Goal: Navigation & Orientation: Find specific page/section

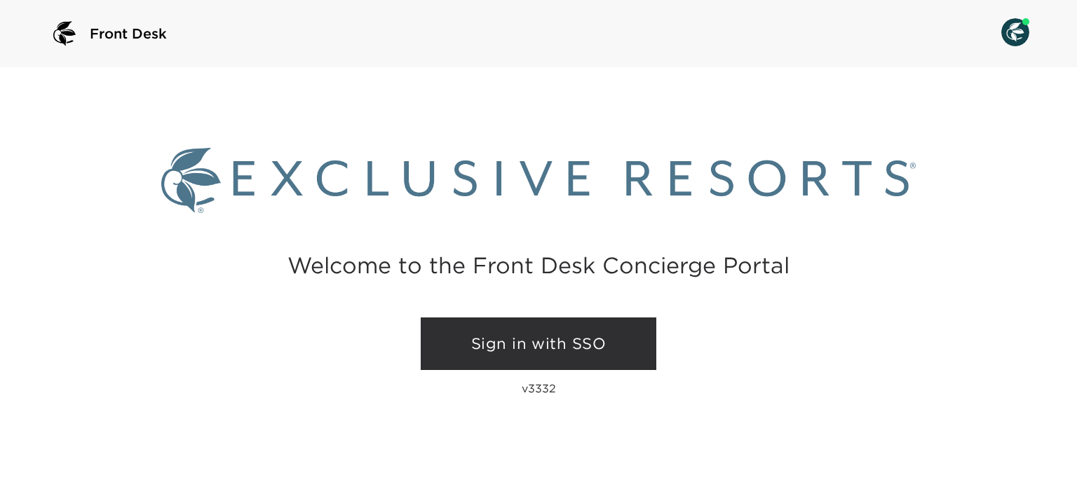
click at [586, 327] on link "Sign in with SSO" at bounding box center [539, 344] width 236 height 53
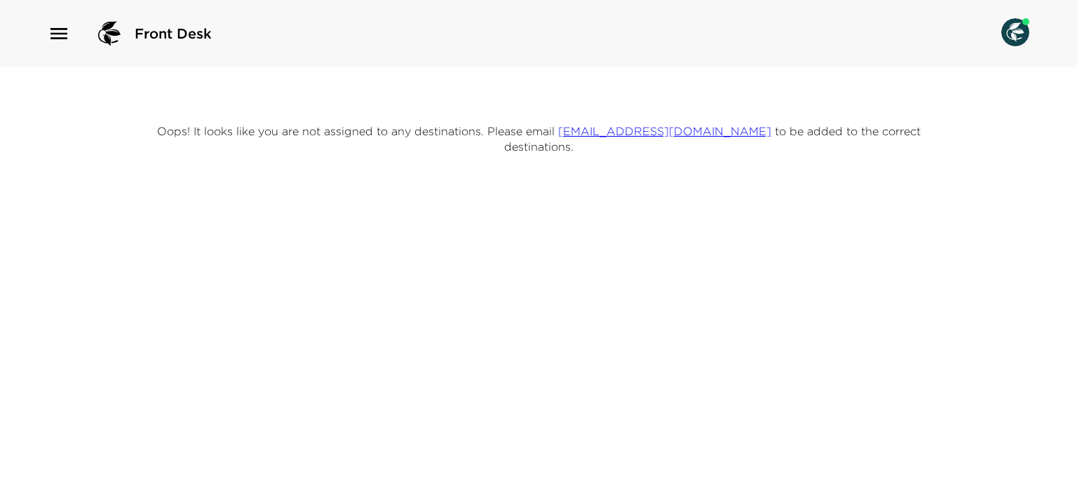
click at [42, 29] on div "Front Desk" at bounding box center [538, 33] width 1077 height 67
click at [67, 36] on icon "button" at bounding box center [59, 33] width 22 height 22
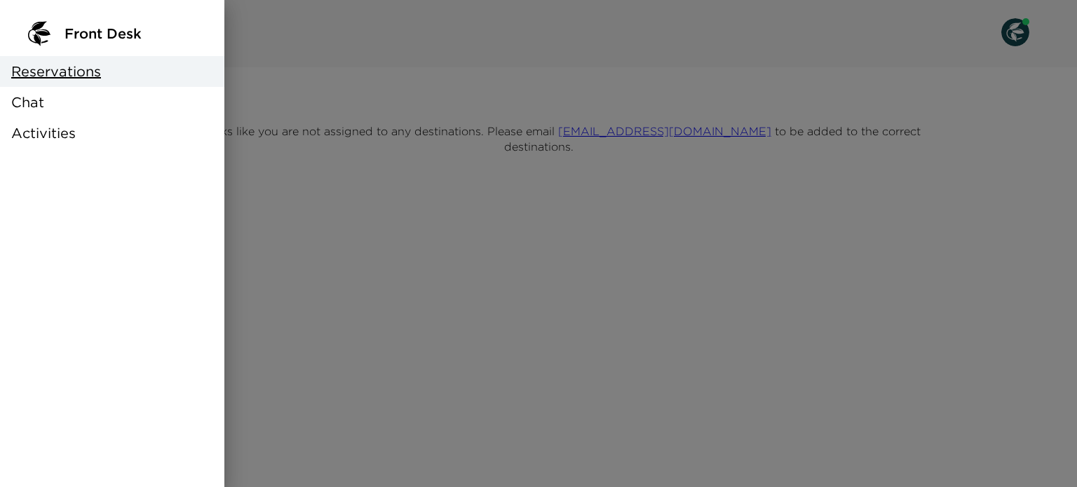
click at [450, 89] on div at bounding box center [538, 243] width 1077 height 487
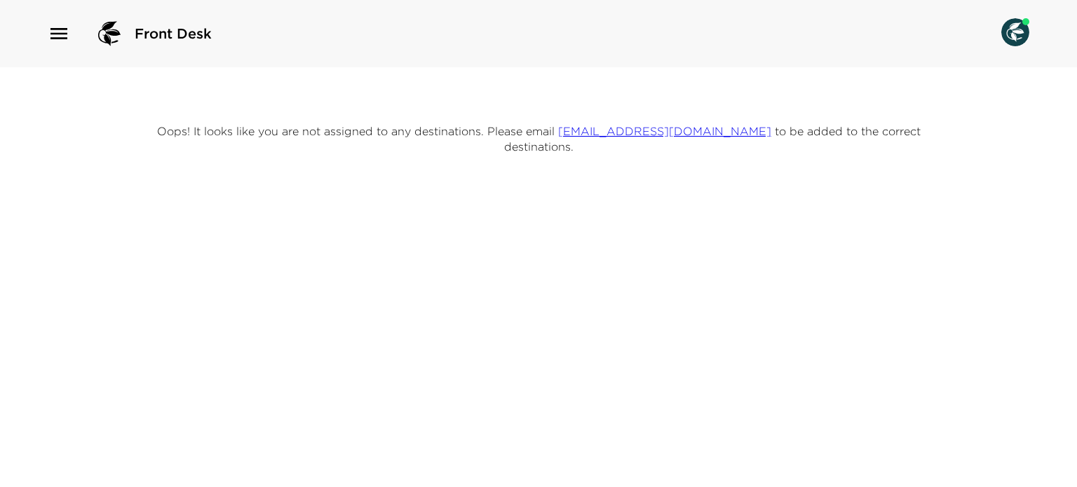
click at [1024, 27] on img at bounding box center [1015, 32] width 28 height 28
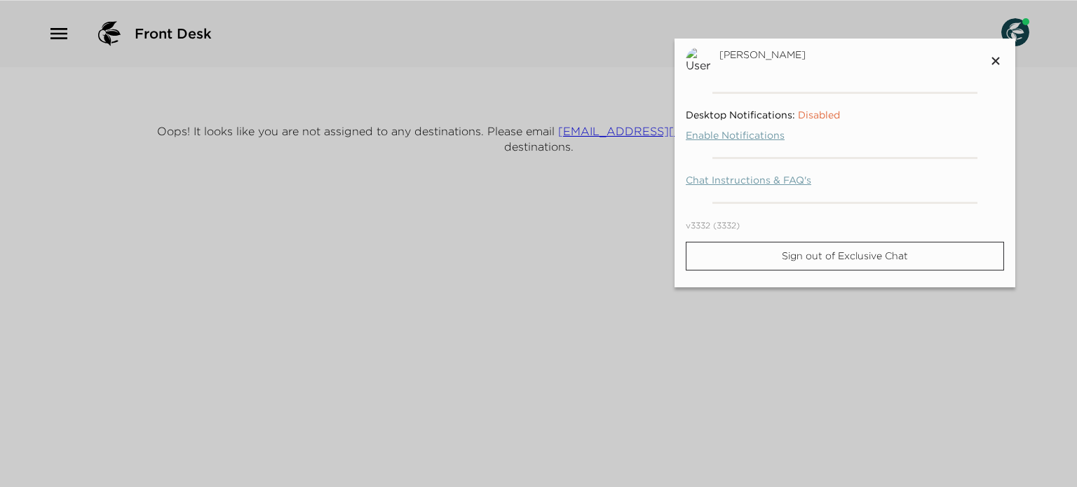
click at [74, 50] on div at bounding box center [538, 243] width 1077 height 487
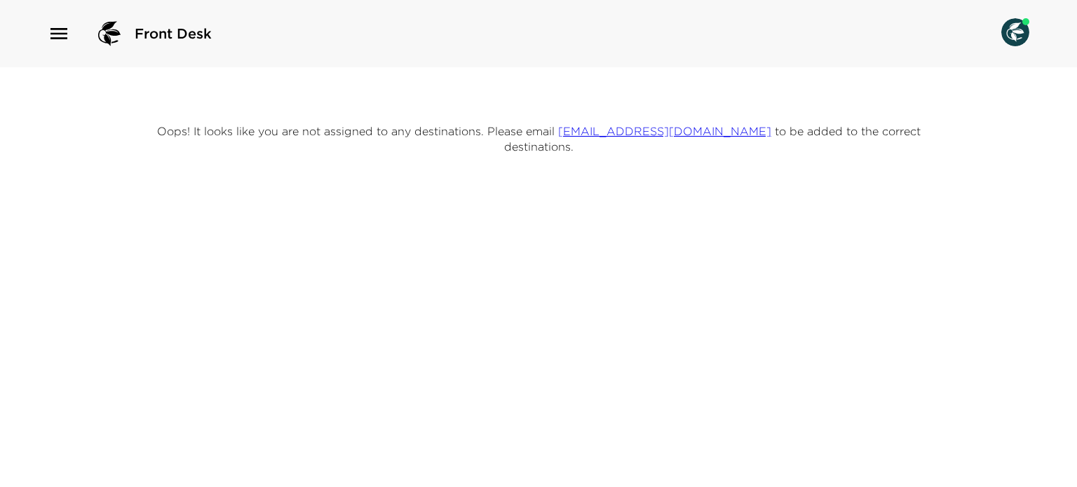
click at [62, 37] on icon "button" at bounding box center [58, 33] width 17 height 11
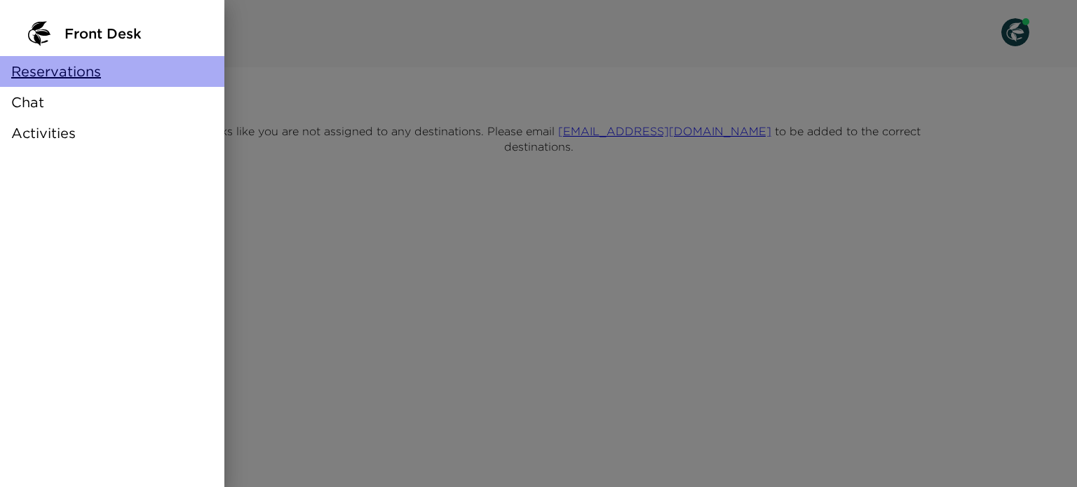
click at [64, 79] on span "Reservations" at bounding box center [56, 72] width 90 height 20
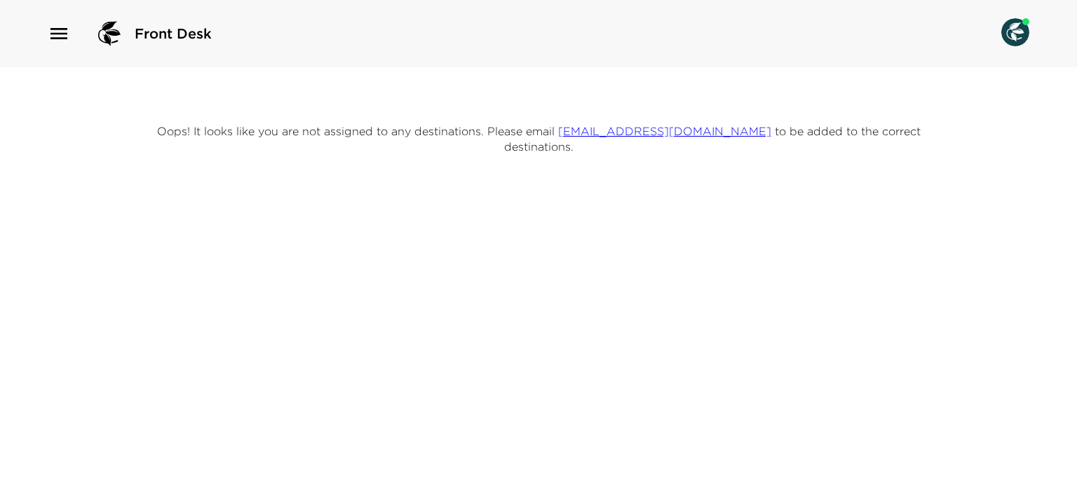
click at [998, 39] on div "Front Desk" at bounding box center [538, 34] width 981 height 34
click at [998, 22] on div "Front Desk" at bounding box center [538, 34] width 981 height 34
click at [1016, 29] on img at bounding box center [1015, 32] width 28 height 28
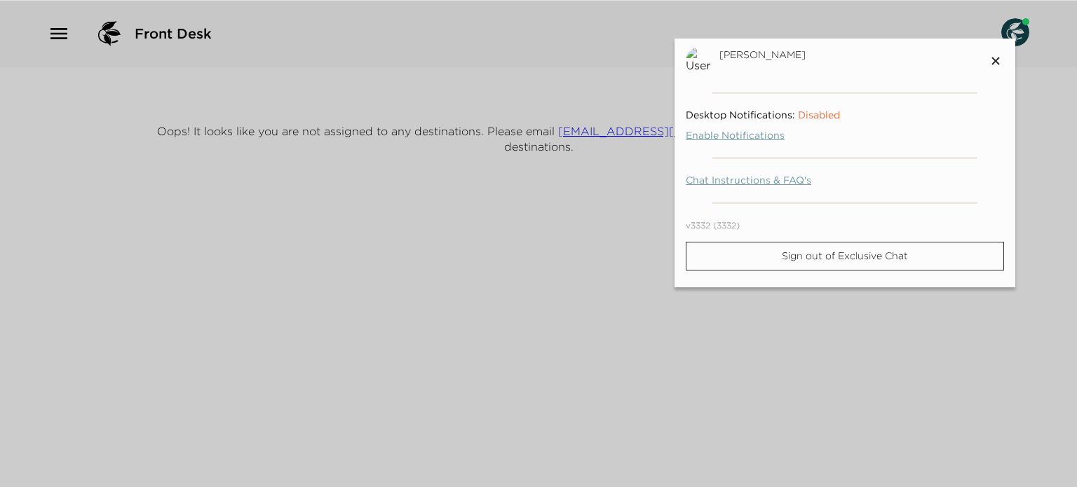
click at [271, 169] on div at bounding box center [538, 243] width 1077 height 487
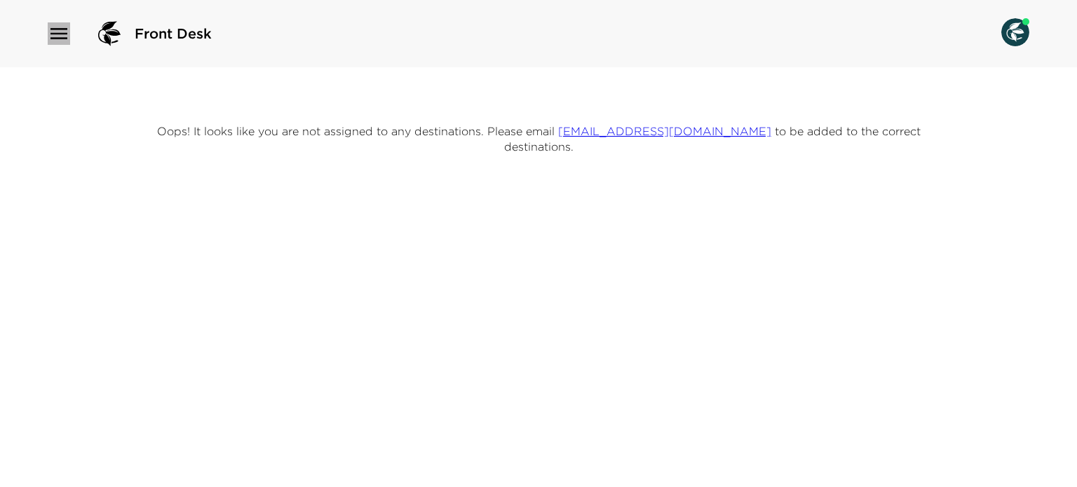
click at [52, 41] on icon "button" at bounding box center [59, 33] width 22 height 22
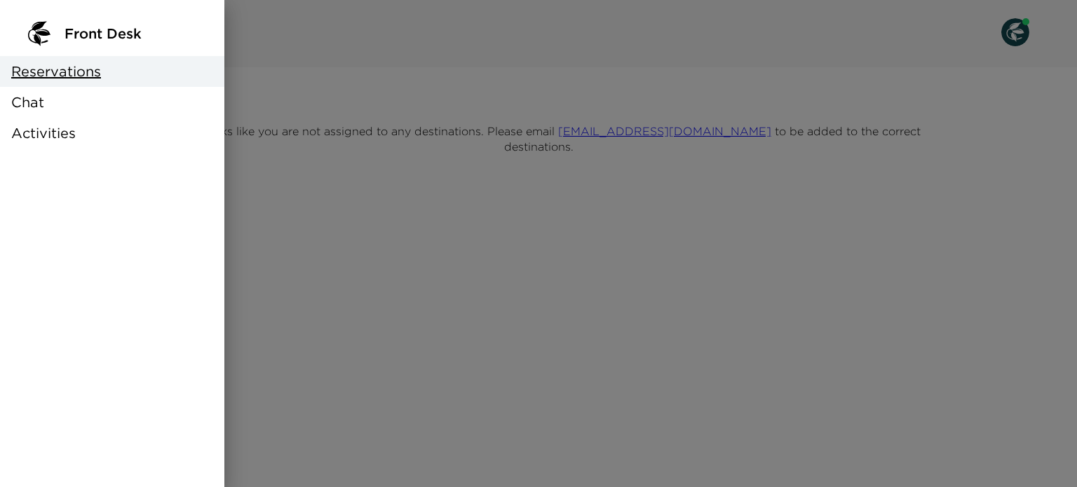
click at [48, 109] on div "Chat" at bounding box center [112, 102] width 224 height 31
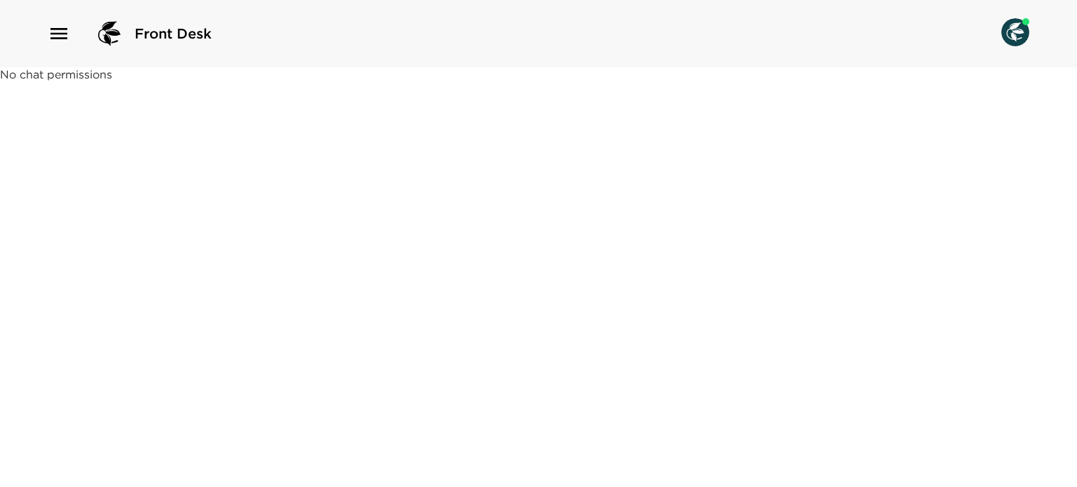
click at [64, 40] on icon "button" at bounding box center [59, 33] width 22 height 22
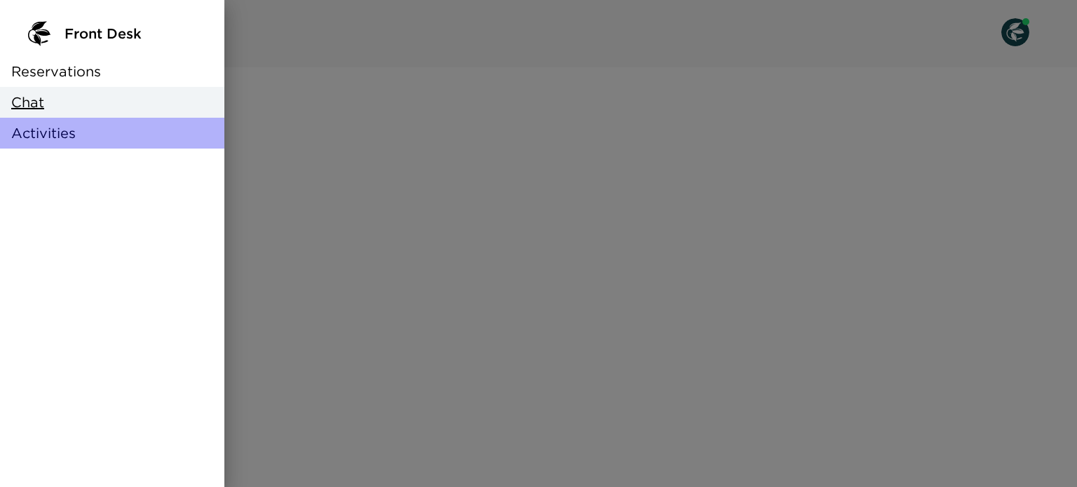
click at [62, 142] on span "Activities" at bounding box center [43, 133] width 64 height 20
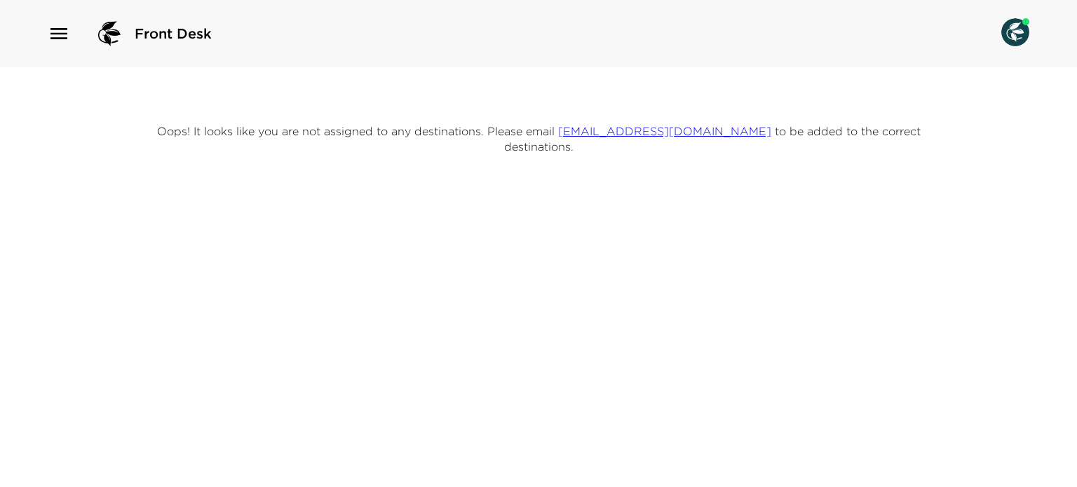
click at [1021, 28] on img at bounding box center [1015, 32] width 28 height 28
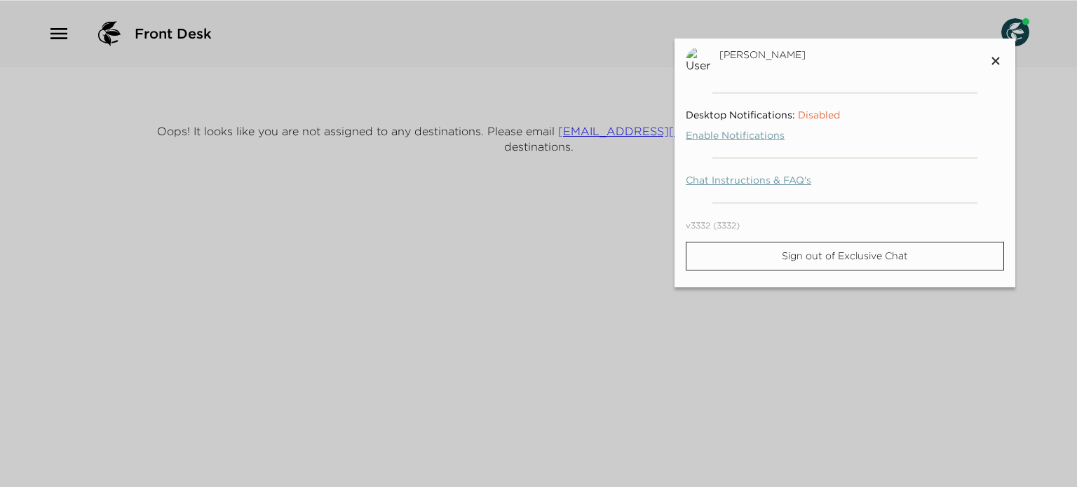
click at [592, 245] on div at bounding box center [538, 243] width 1077 height 487
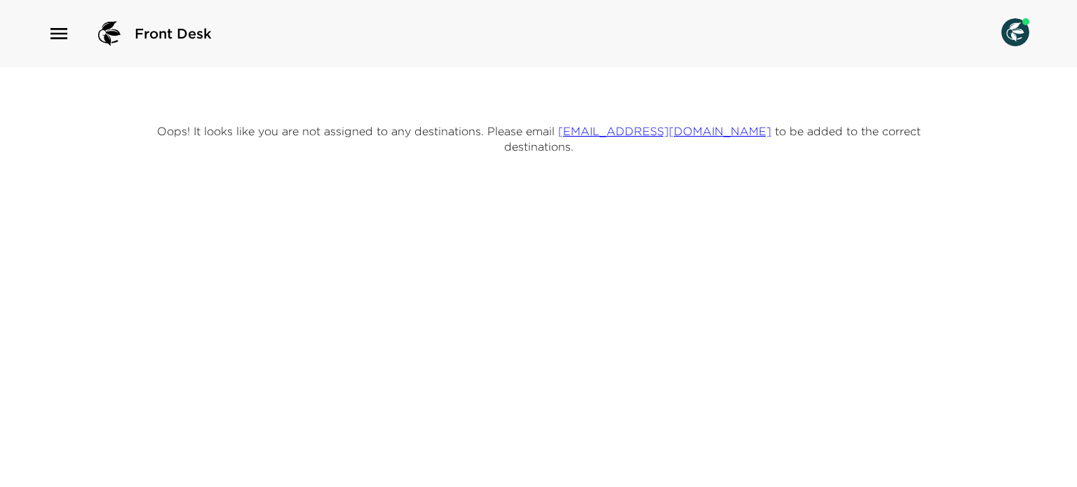
click at [60, 31] on icon "button" at bounding box center [59, 33] width 22 height 22
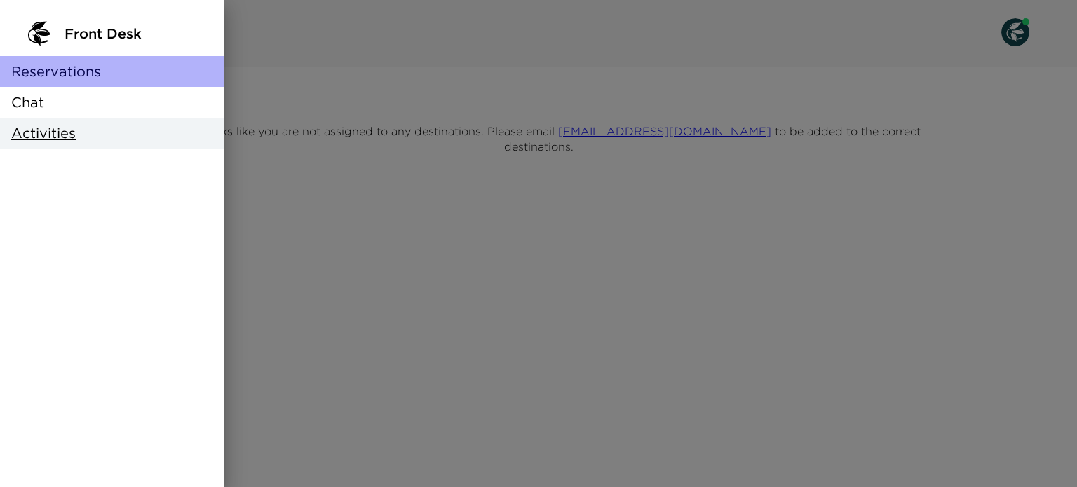
click at [89, 69] on span "Reservations" at bounding box center [56, 72] width 90 height 20
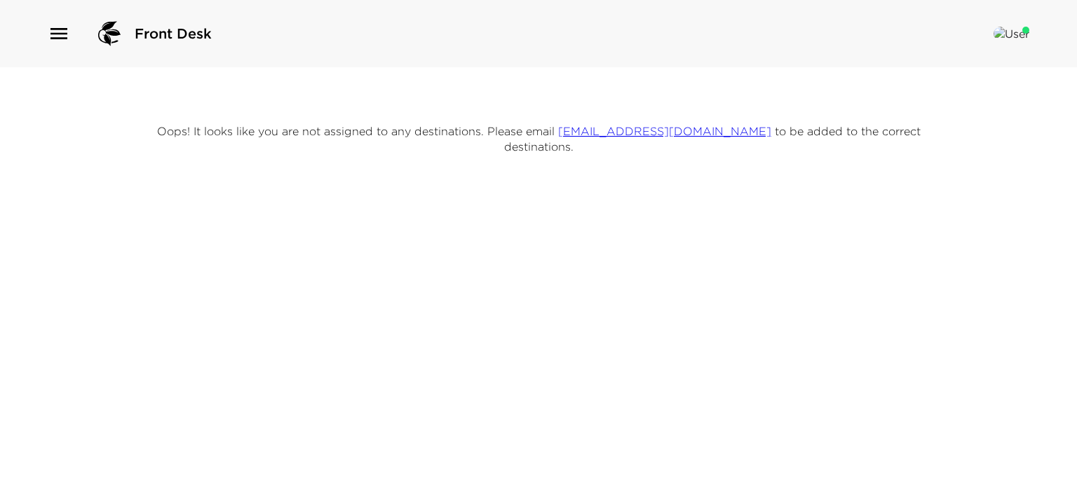
click at [67, 30] on icon "button" at bounding box center [59, 33] width 22 height 22
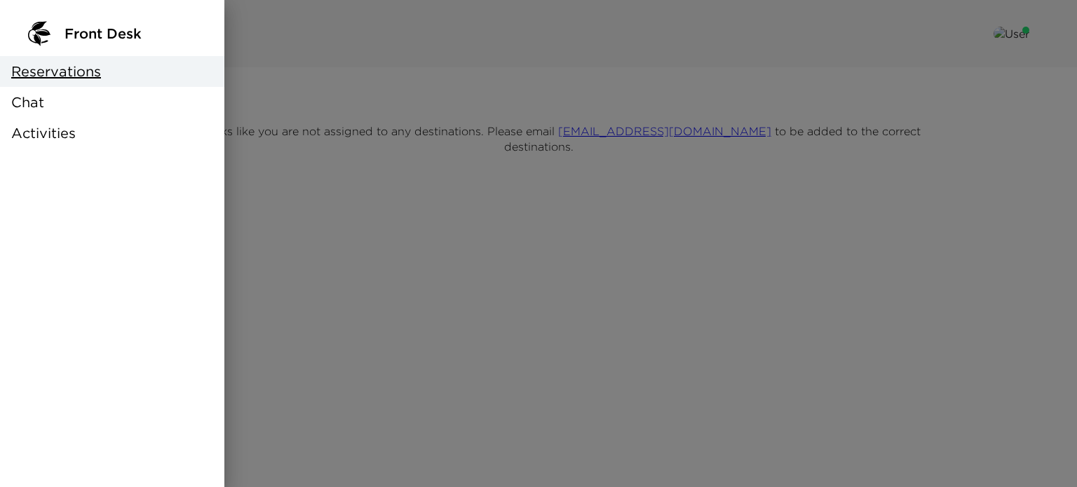
click at [534, 231] on div at bounding box center [538, 243] width 1077 height 487
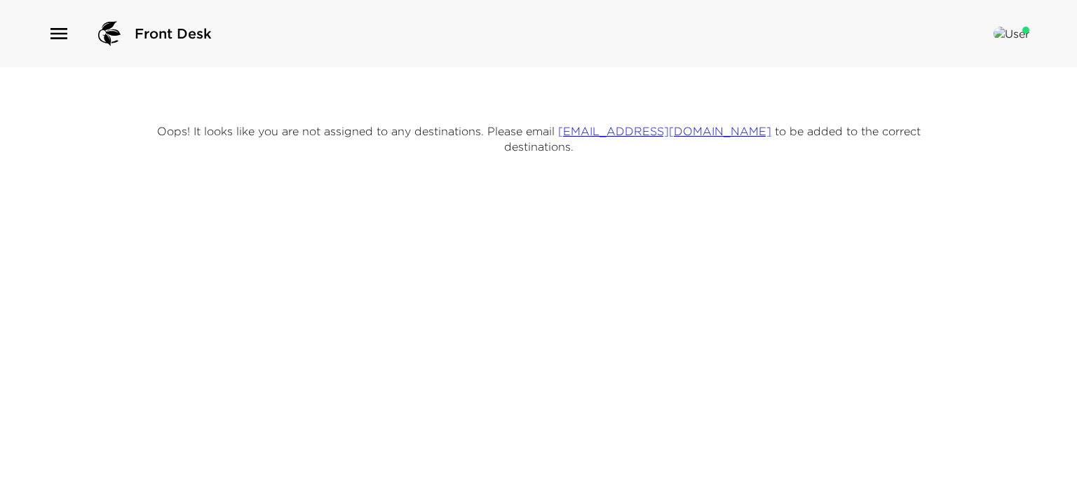
click at [49, 33] on icon "button" at bounding box center [59, 33] width 22 height 22
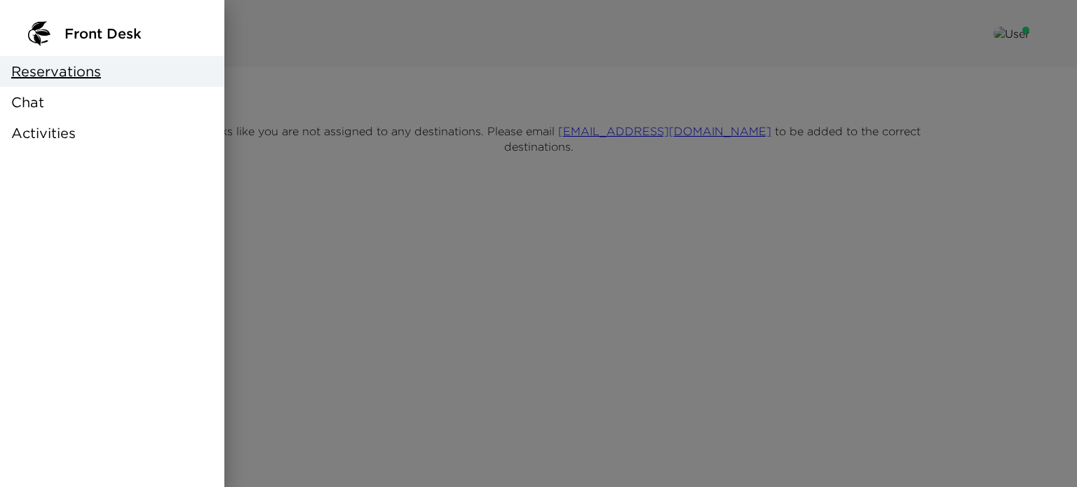
click at [48, 107] on div "Chat" at bounding box center [112, 102] width 224 height 31
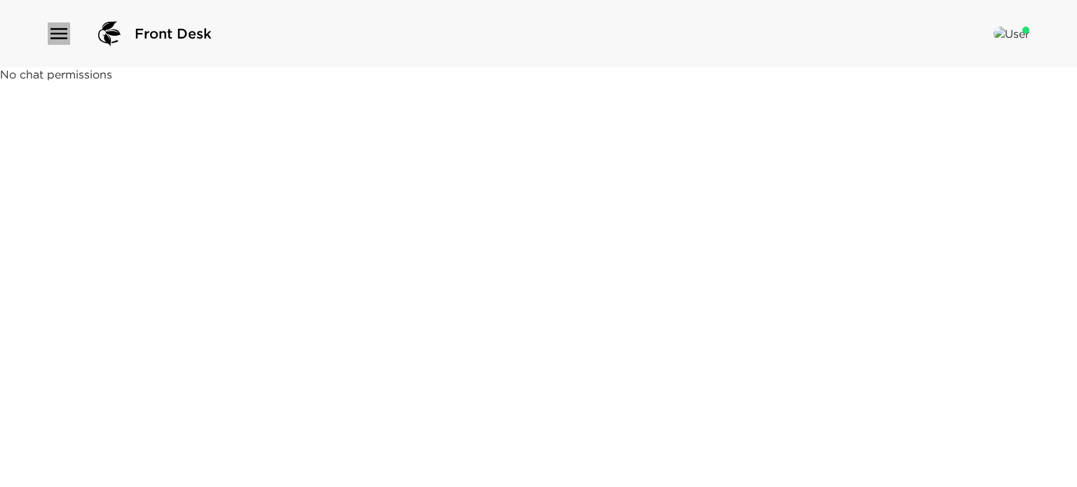
click at [57, 36] on icon "button" at bounding box center [59, 33] width 22 height 22
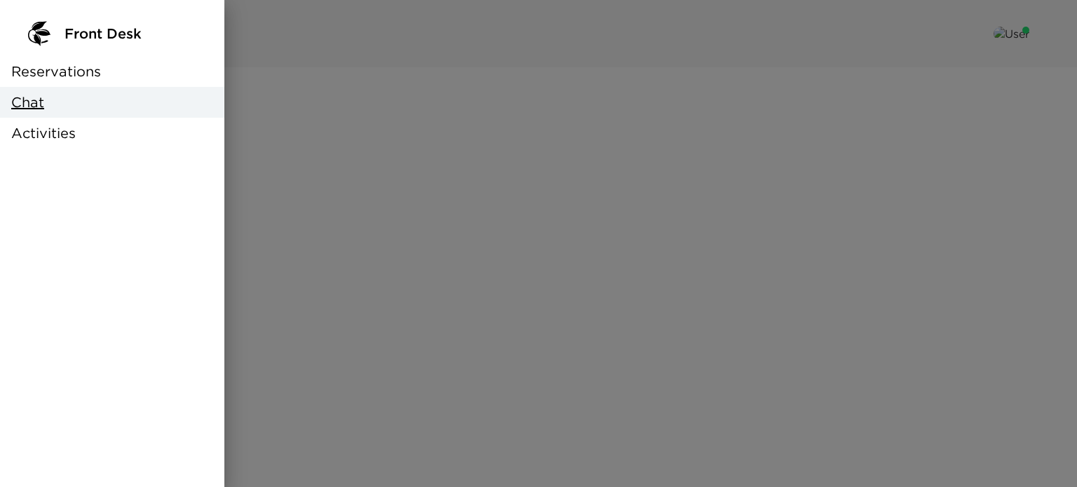
click at [53, 139] on span "Activities" at bounding box center [43, 133] width 64 height 20
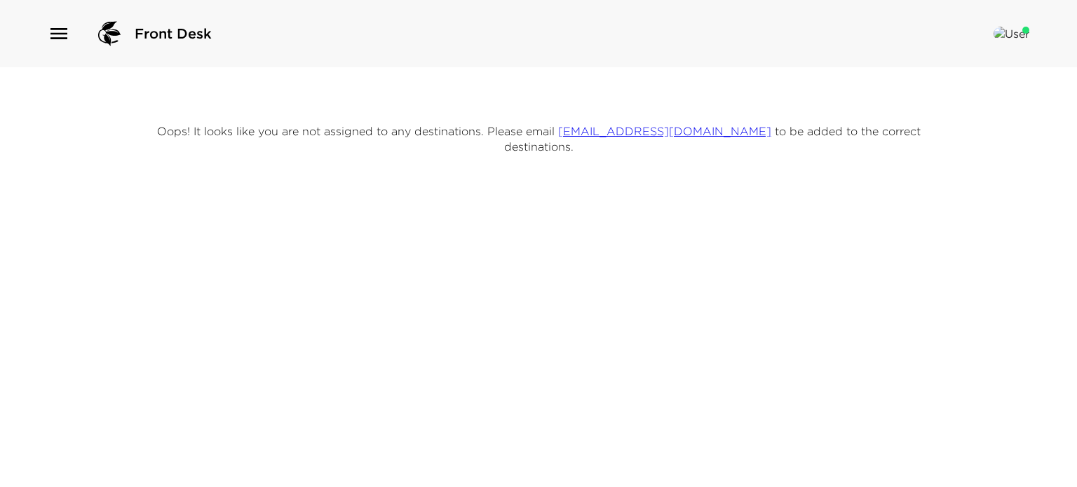
click at [62, 36] on icon "button" at bounding box center [59, 33] width 22 height 22
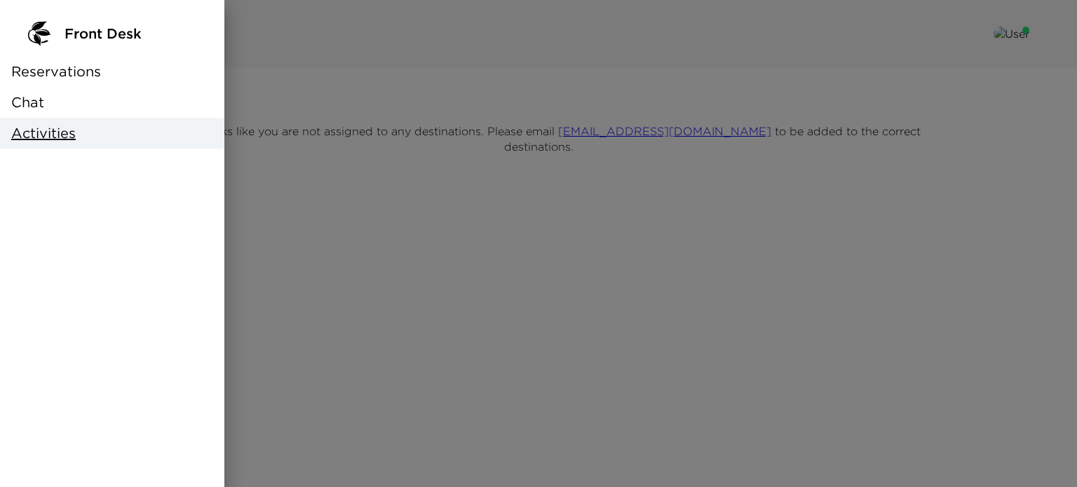
click at [63, 69] on span "Reservations" at bounding box center [56, 72] width 90 height 20
